Goal: Check status: Check status

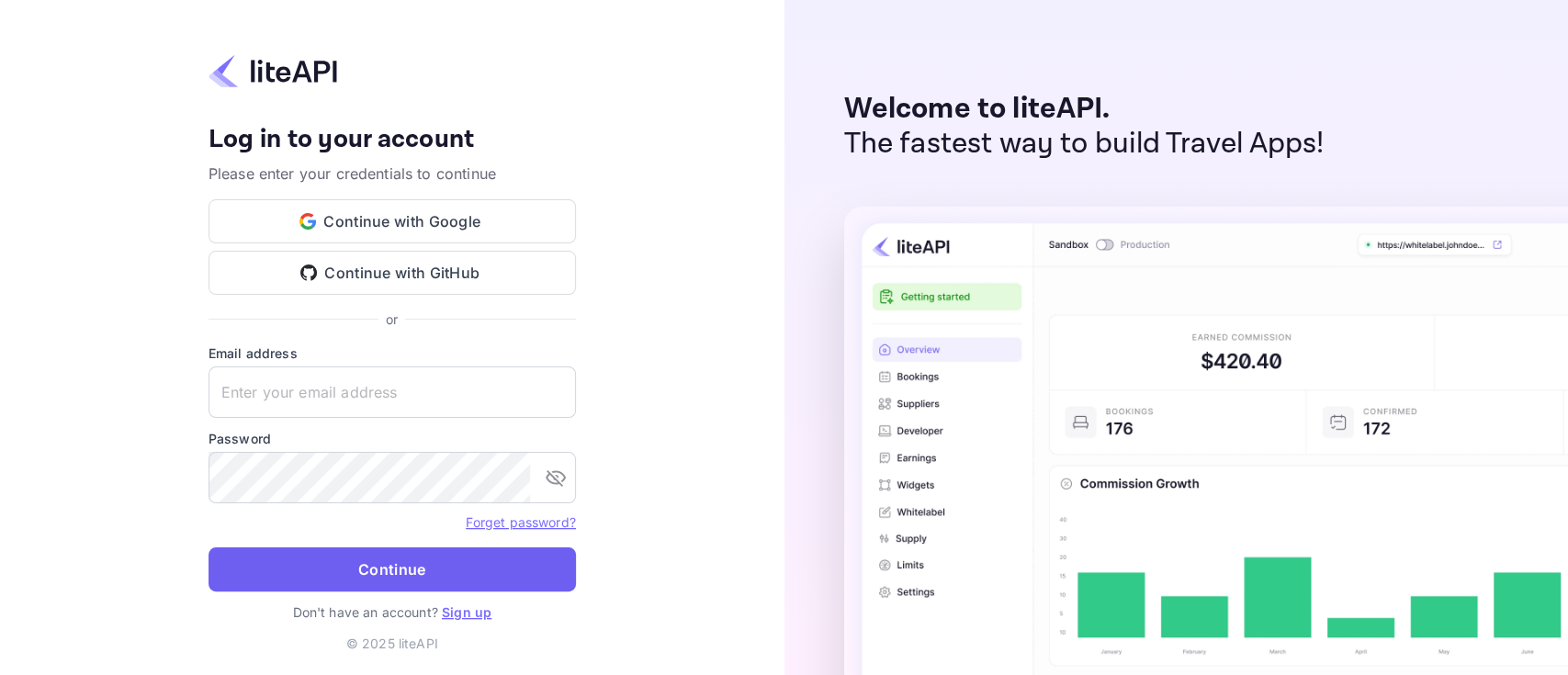
type input "[PERSON_NAME][EMAIL_ADDRESS][DOMAIN_NAME]"
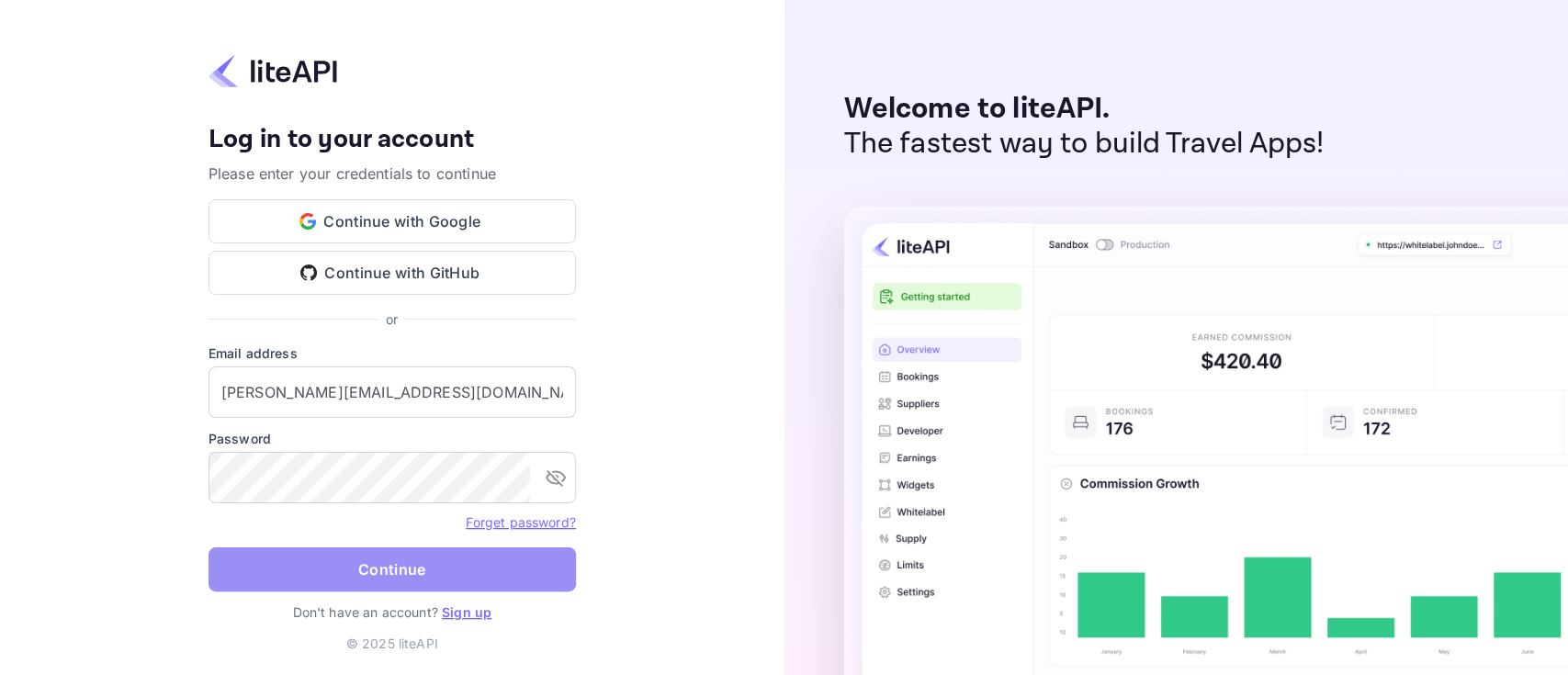
click at [343, 566] on button "Continue" at bounding box center [392, 569] width 367 height 44
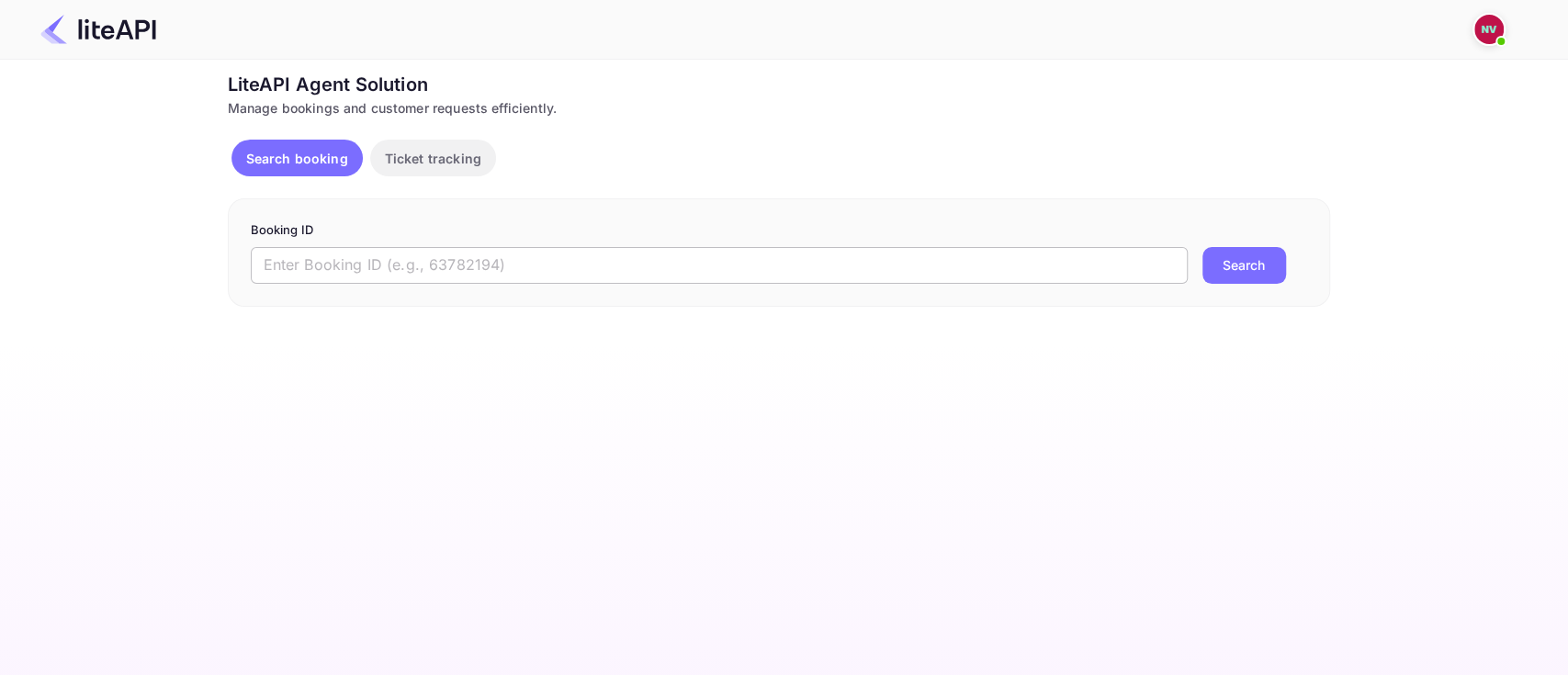
click at [573, 268] on input "text" at bounding box center [719, 265] width 937 height 37
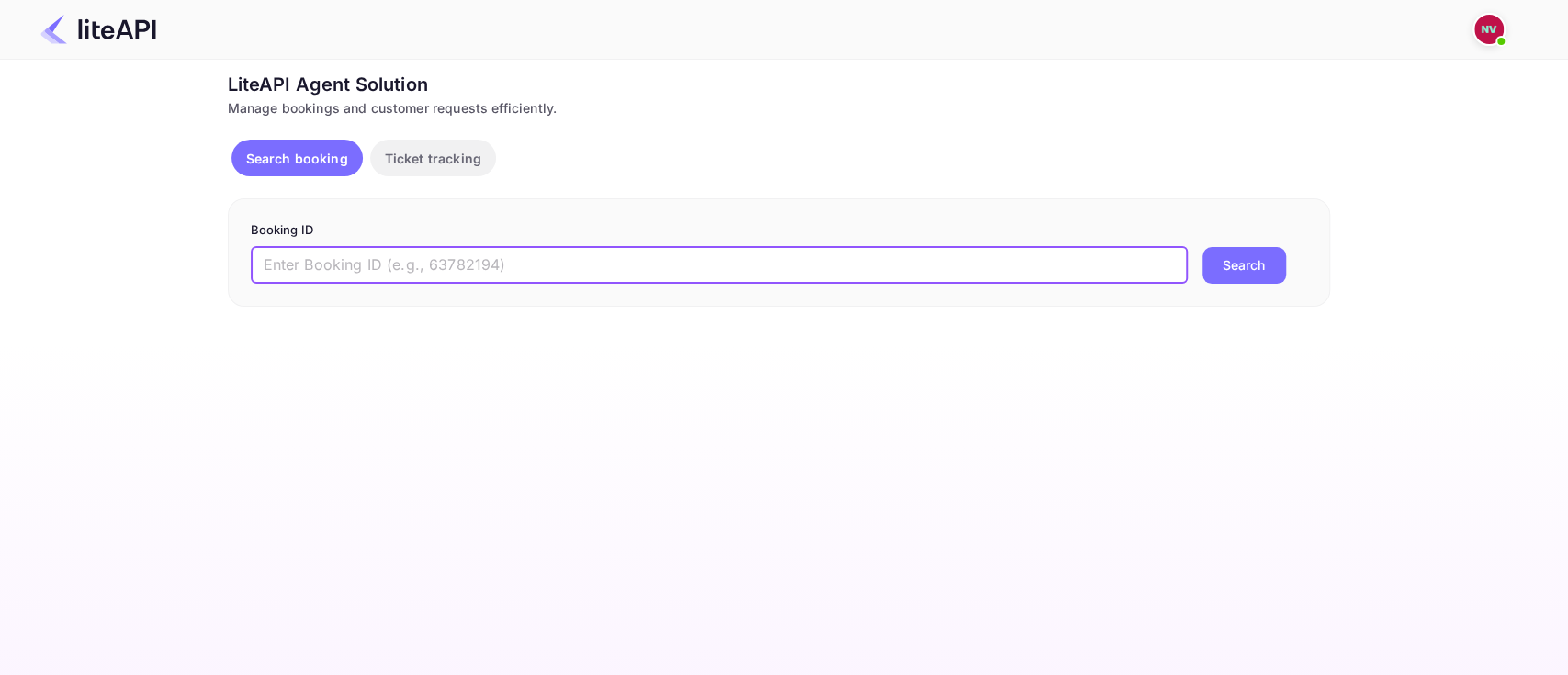
paste input "8860803"
type input "8860803"
click at [1203, 247] on button "Search" at bounding box center [1244, 265] width 84 height 37
